Goal: Information Seeking & Learning: Learn about a topic

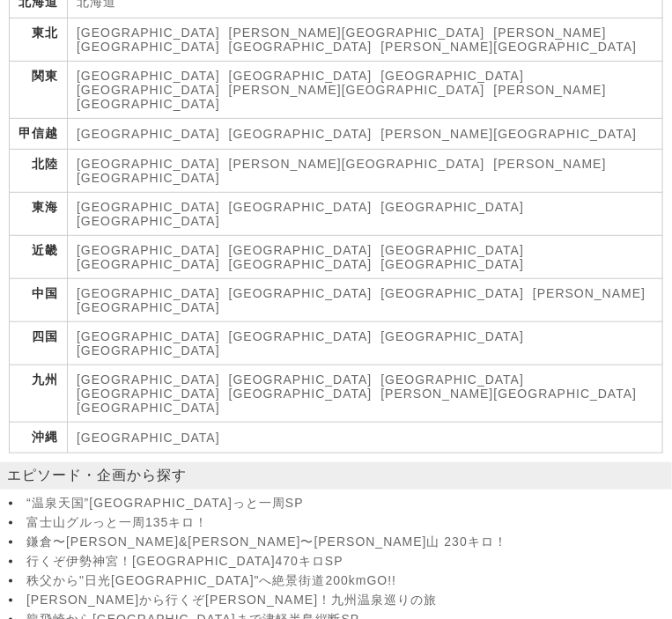
scroll to position [1502, 0]
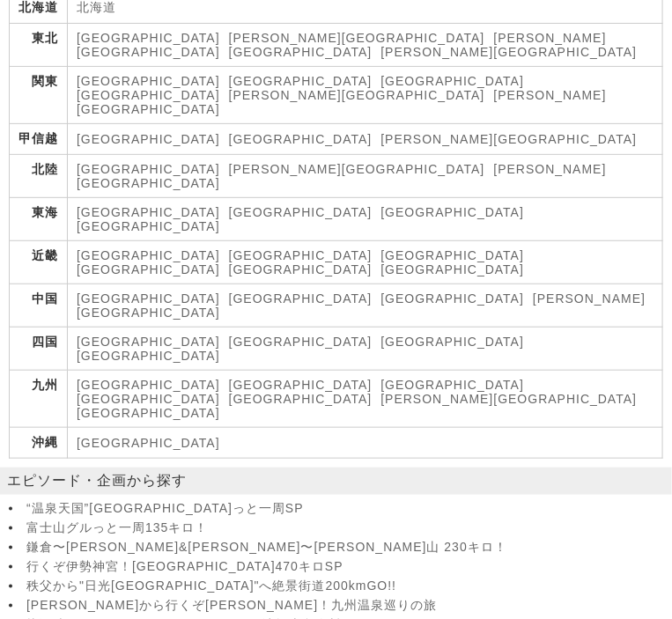
click at [229, 74] on link "[GEOGRAPHIC_DATA]" at bounding box center [300, 81] width 143 height 14
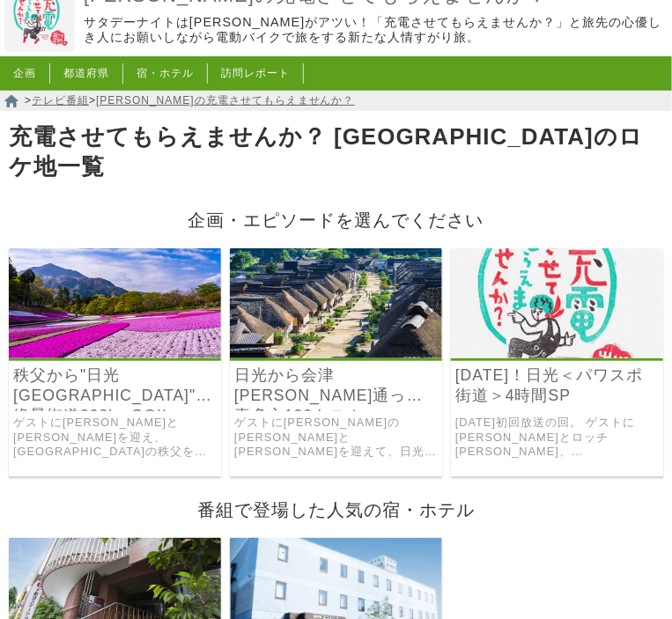
scroll to position [263, 0]
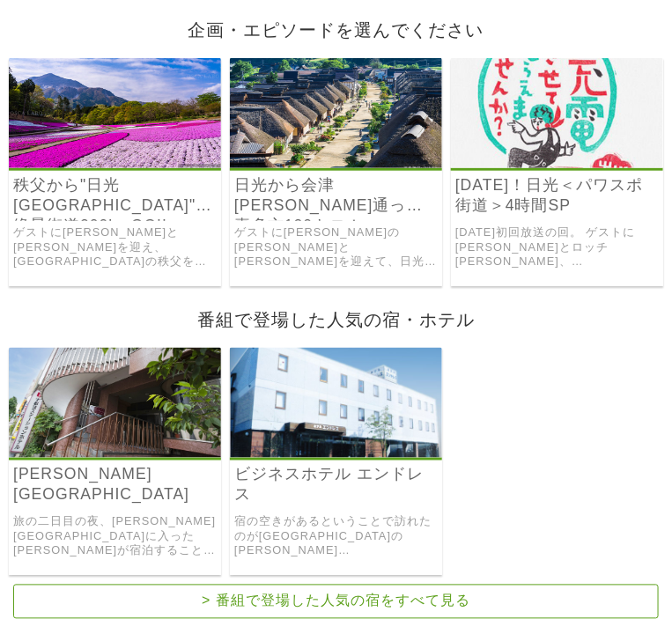
click at [319, 465] on link "ビジネスホテル エンドレス" at bounding box center [335, 485] width 203 height 40
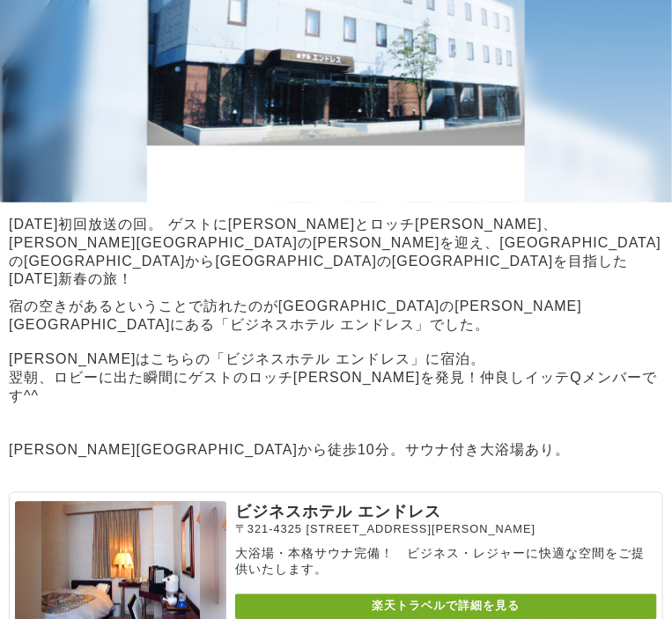
scroll to position [616, 0]
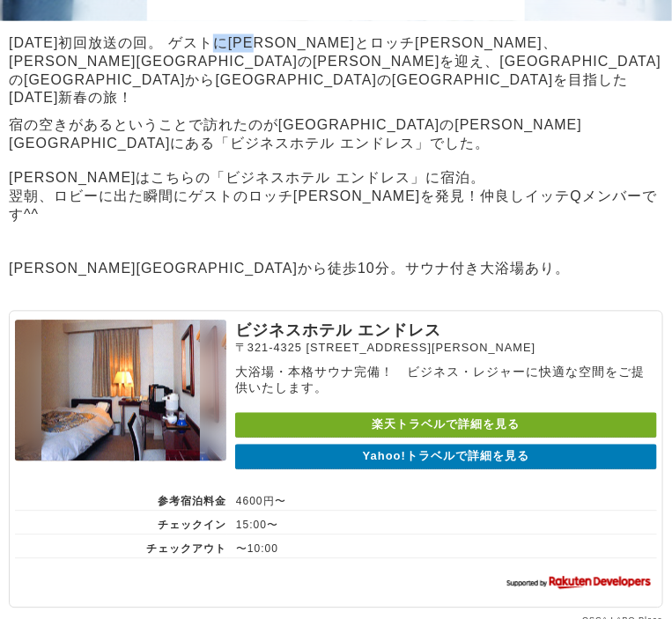
drag, startPoint x: 232, startPoint y: 48, endPoint x: 288, endPoint y: 53, distance: 55.7
click at [288, 53] on p "[DATE]初回放送の回。 ゲストに[PERSON_NAME]とロッチ[PERSON_NAME]、[PERSON_NAME][GEOGRAPHIC_DATA]…" at bounding box center [336, 71] width 672 height 74
